Goal: Navigation & Orientation: Find specific page/section

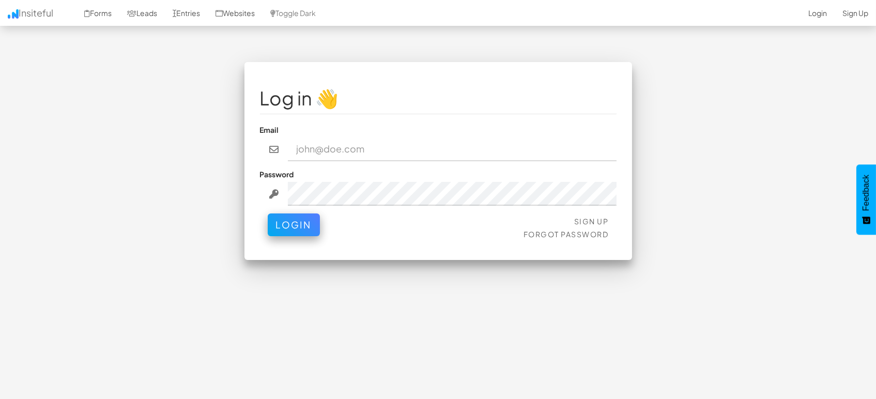
type input "marketing@mapsted.com"
click at [290, 225] on button "Login" at bounding box center [294, 225] width 52 height 23
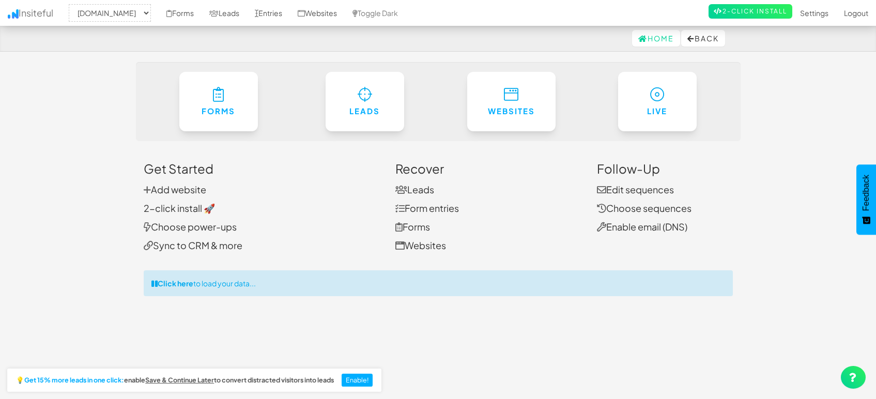
select select "1505"
click at [230, 16] on link "Leads" at bounding box center [225, 13] width 46 height 26
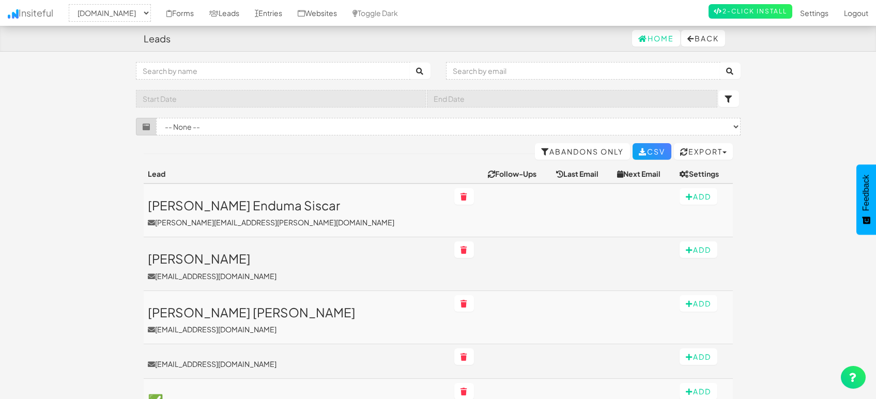
select select "1505"
click at [264, 10] on link "Entries" at bounding box center [268, 13] width 43 height 26
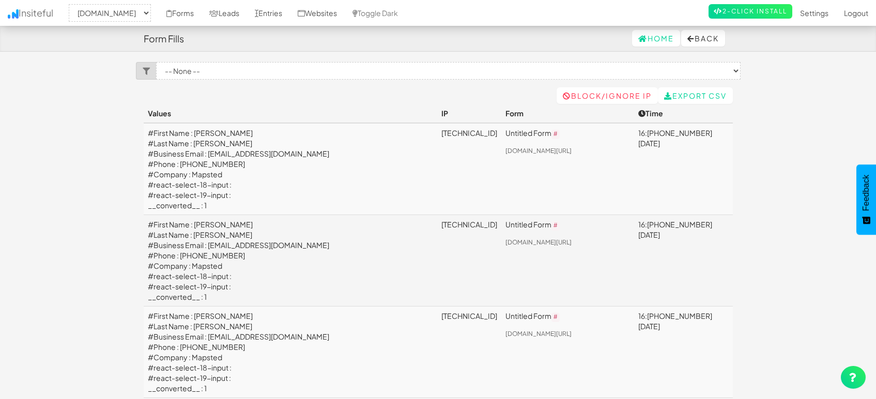
select select "1505"
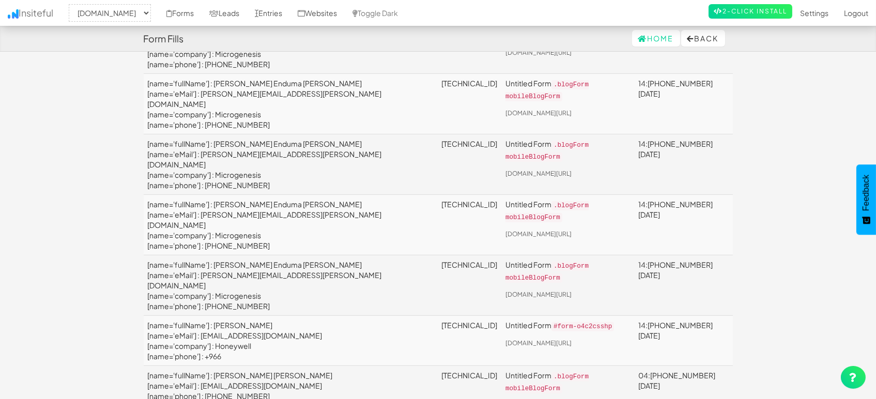
scroll to position [689, 0]
